Goal: Information Seeking & Learning: Learn about a topic

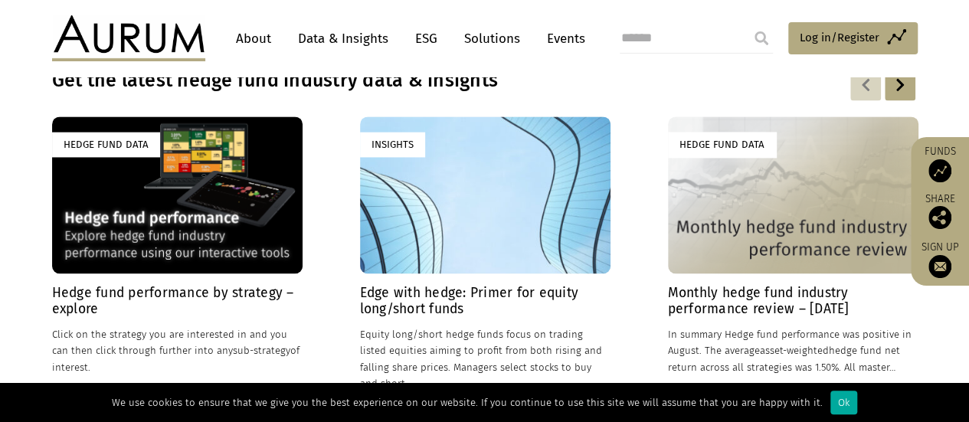
scroll to position [1097, 0]
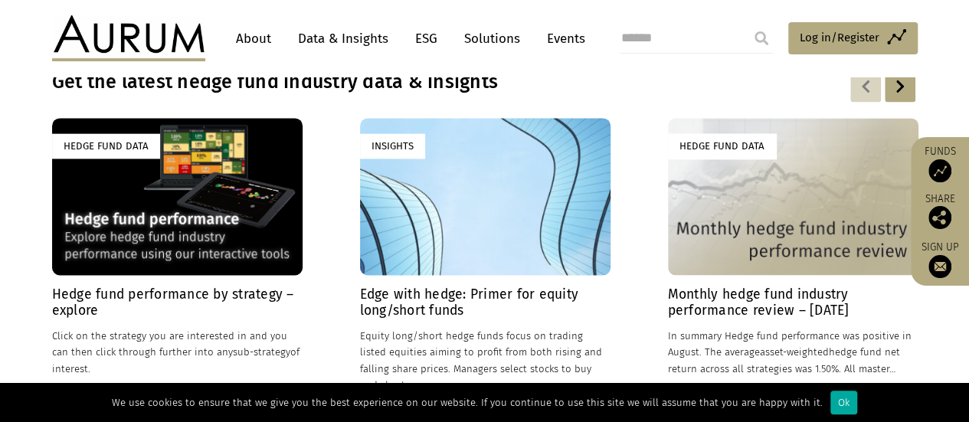
click at [334, 44] on link "Data & Insights" at bounding box center [343, 39] width 106 height 28
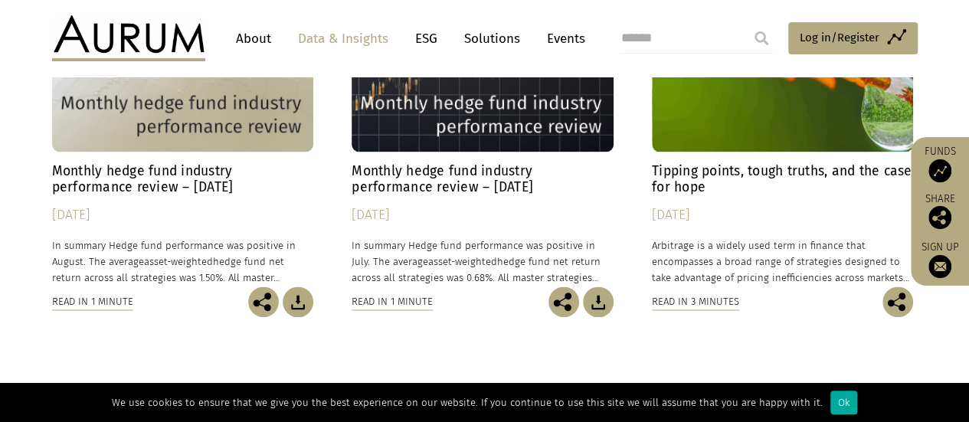
scroll to position [940, 0]
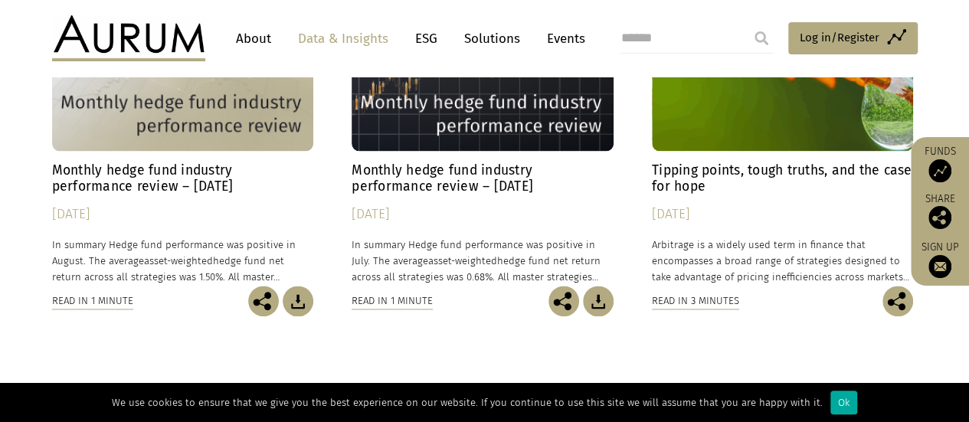
click at [430, 41] on link "ESG" at bounding box center [426, 39] width 38 height 28
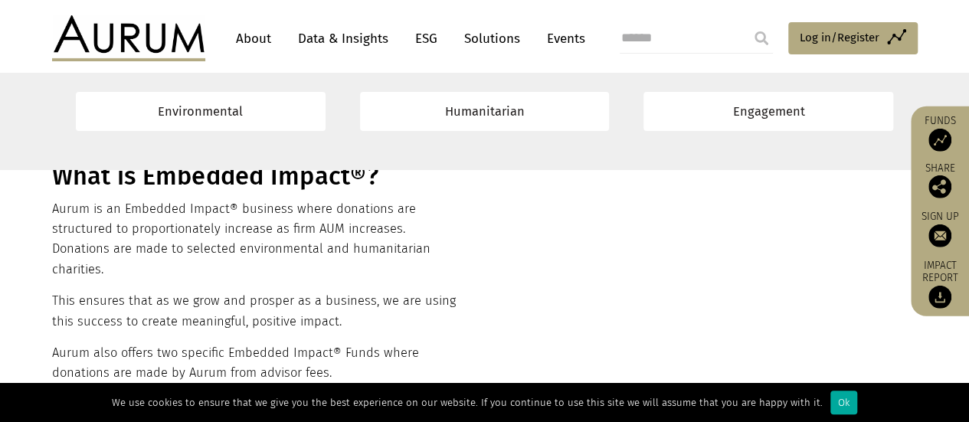
scroll to position [567, 0]
click at [250, 48] on link "About" at bounding box center [253, 39] width 51 height 28
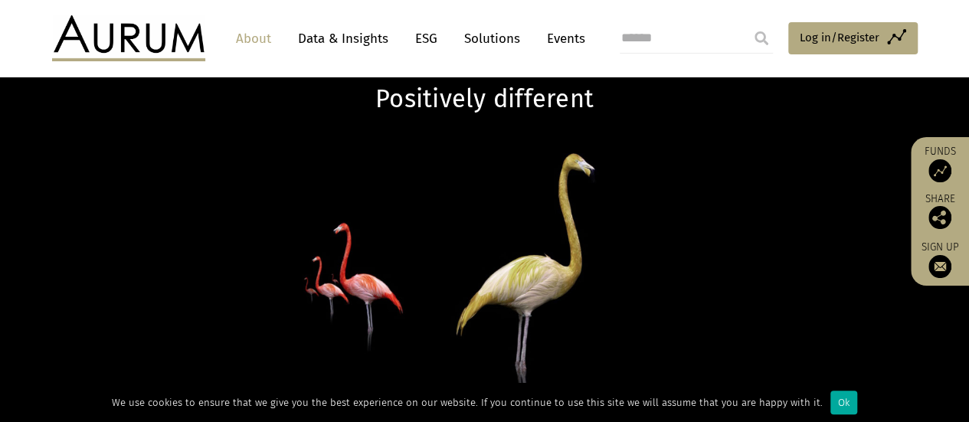
scroll to position [103, 0]
